Goal: Transaction & Acquisition: Purchase product/service

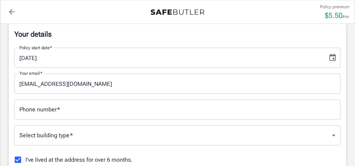
scroll to position [159, 0]
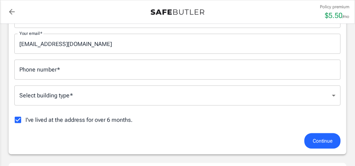
click at [106, 80] on input "Phone number   *" at bounding box center [177, 70] width 326 height 20
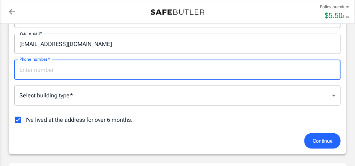
type input "2565838138"
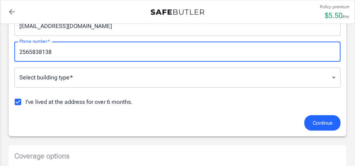
scroll to position [199, 0]
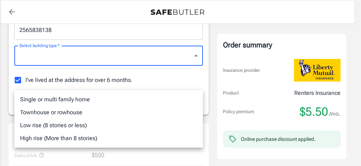
click at [86, 116] on li "Townhouse or rowhouse" at bounding box center [108, 112] width 189 height 13
type input "townhouse"
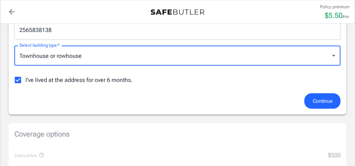
scroll to position [239, 0]
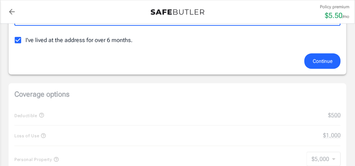
click at [14, 48] on input "I've lived at the address for over 6 months." at bounding box center [17, 40] width 15 height 15
checkbox input "false"
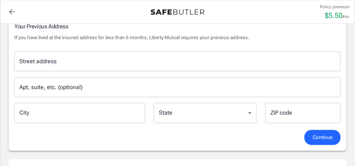
scroll to position [279, 0]
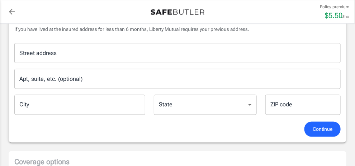
click at [111, 60] on input "Street address" at bounding box center [178, 53] width 320 height 14
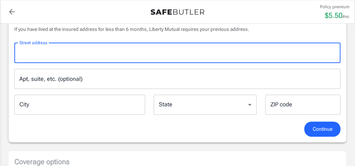
type input "22805 Village Lane"
type input "townhouse"
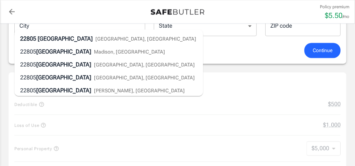
scroll to position [358, 0]
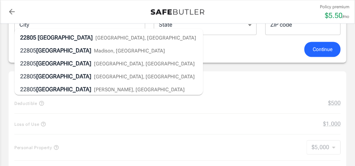
click at [81, 38] on span "Village Lane" at bounding box center [65, 37] width 55 height 7
type input "Athens"
select select "AL"
type input "35613"
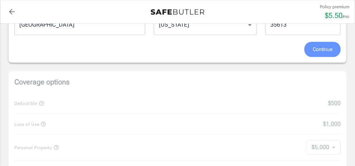
click at [313, 54] on span "Continue" at bounding box center [323, 49] width 20 height 9
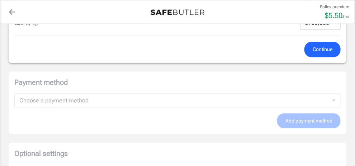
scroll to position [463, 0]
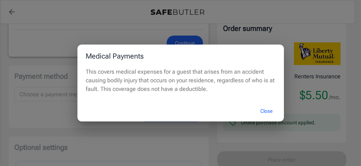
click at [70, 40] on div "Medical Payments This covers medical expenses for a guest that arises from an a…" at bounding box center [180, 83] width 361 height 166
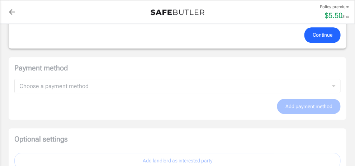
click at [38, 11] on icon "button" at bounding box center [35, 8] width 5 height 5
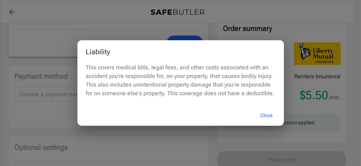
click at [39, 67] on div "Liability This covers medical bills, legal fees, and other costs associated wit…" at bounding box center [180, 83] width 361 height 166
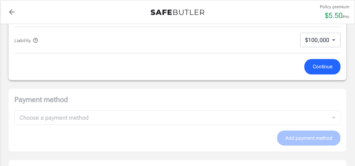
scroll to position [424, 0]
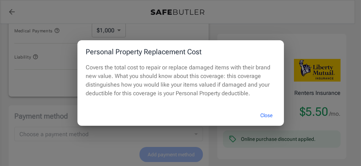
click at [68, 54] on div "Personal Property Replacement Cost Covers the total cost to repair or replace d…" at bounding box center [180, 83] width 361 height 166
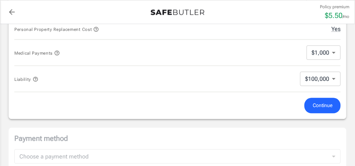
scroll to position [384, 0]
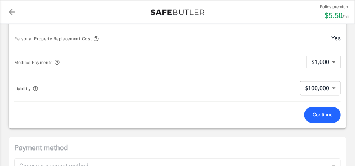
click at [59, 18] on icon "button" at bounding box center [56, 15] width 6 height 6
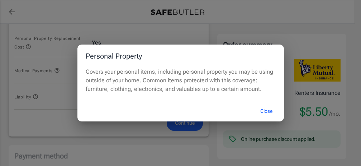
click at [66, 58] on div "Personal Property Covers your personal items, including personal property you m…" at bounding box center [180, 83] width 361 height 166
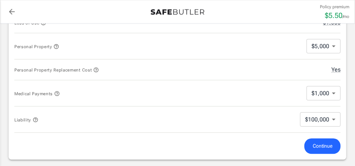
scroll to position [344, 0]
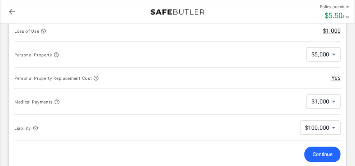
click at [46, 34] on icon "button" at bounding box center [43, 31] width 5 height 5
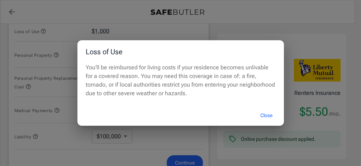
click at [53, 72] on div "Loss of Use You’ll be reimbursed for living costs if your residence becomes unl…" at bounding box center [180, 83] width 361 height 166
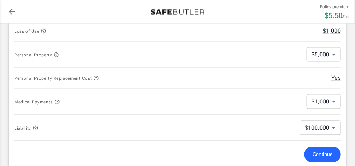
click at [44, 13] on icon "button" at bounding box center [41, 10] width 5 height 5
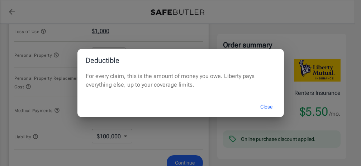
click at [49, 49] on div "Deductible For every claim, this is the amount of money you owe. Liberty pays e…" at bounding box center [180, 83] width 361 height 166
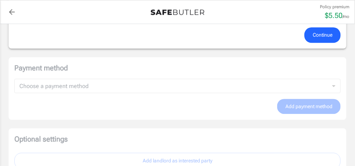
click at [313, 39] on span "Continue" at bounding box center [323, 34] width 20 height 9
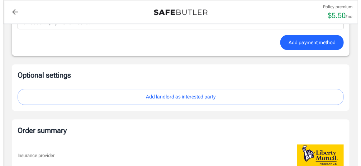
scroll to position [522, 0]
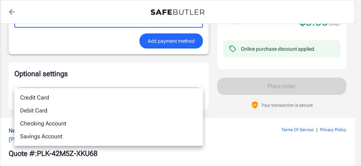
click at [50, 112] on li "Debit Card" at bounding box center [108, 110] width 189 height 13
type input "debit"
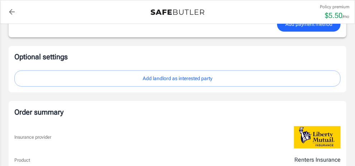
scroll to position [699, 0]
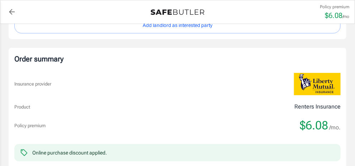
scroll to position [779, 0]
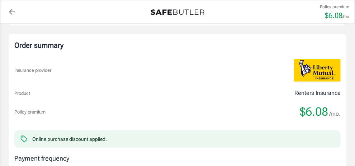
click at [275, 91] on div "Order summary Insurance provider Product Renters Insurance Policy premium $6.08…" at bounding box center [178, 145] width 338 height 222
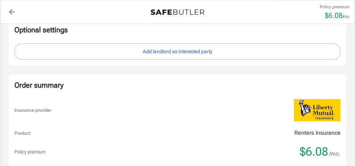
scroll to position [699, 0]
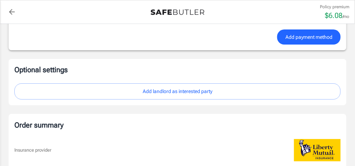
click at [285, 42] on span "Add payment method" at bounding box center [308, 37] width 47 height 9
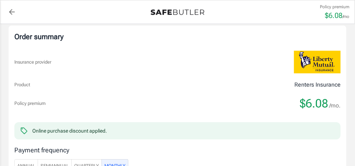
scroll to position [596, 0]
